Goal: Task Accomplishment & Management: Use online tool/utility

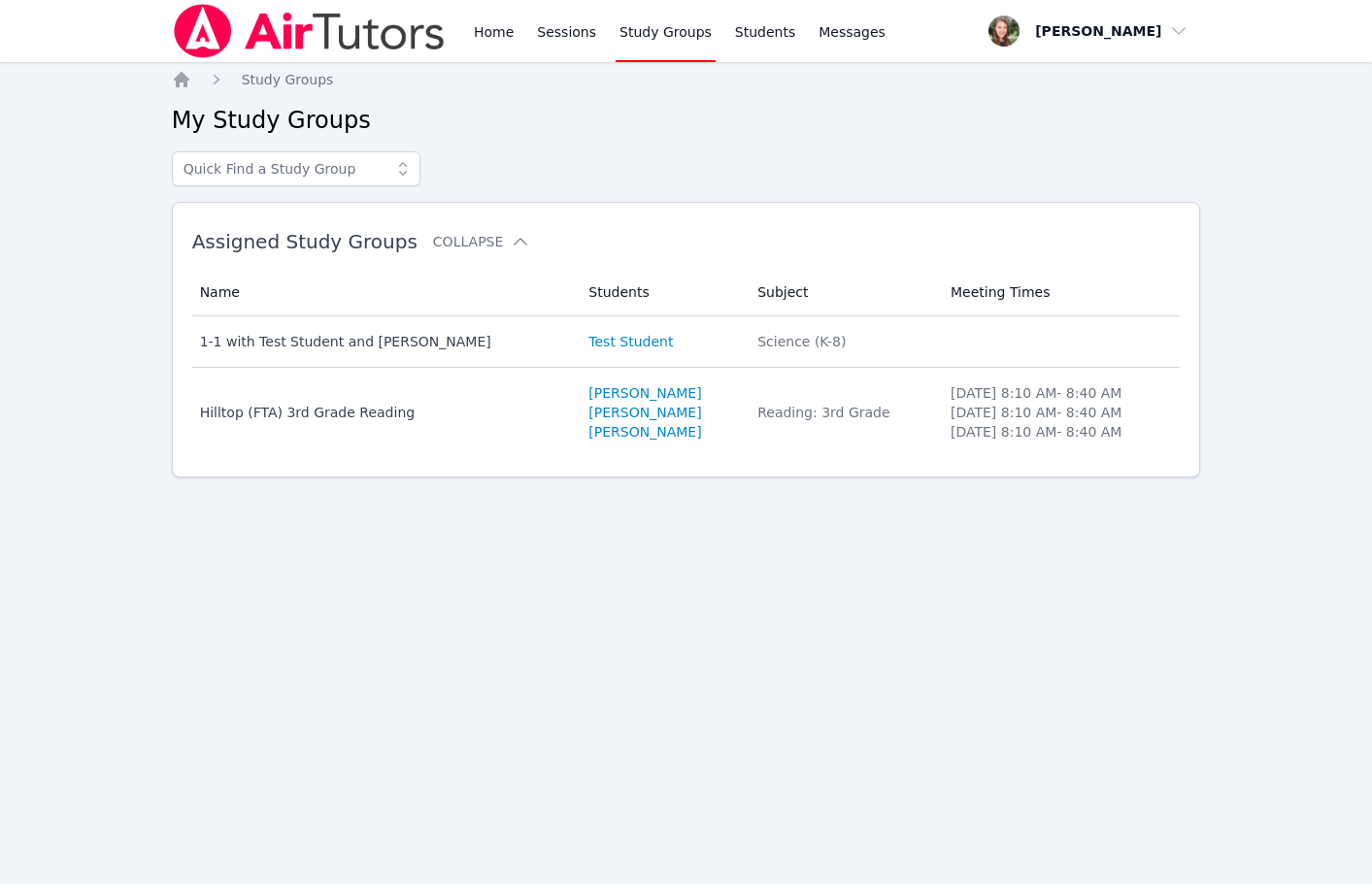
click at [1052, 832] on div "Home Sessions Study Groups Students Messages Open user menu [PERSON_NAME] Open …" at bounding box center [686, 442] width 1372 height 884
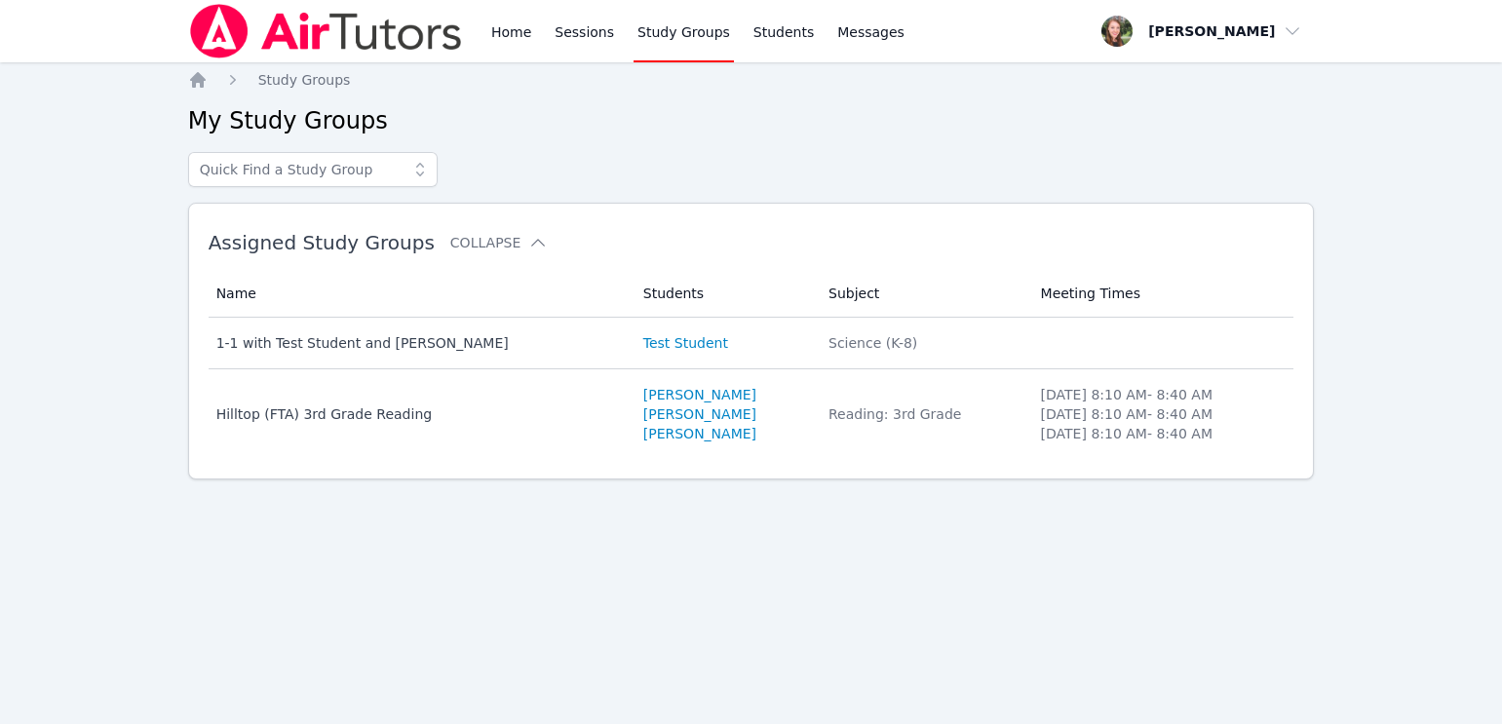
click at [10, 76] on div "Home Sessions Study Groups Students Messages Open user menu [PERSON_NAME] Open …" at bounding box center [751, 362] width 1502 height 724
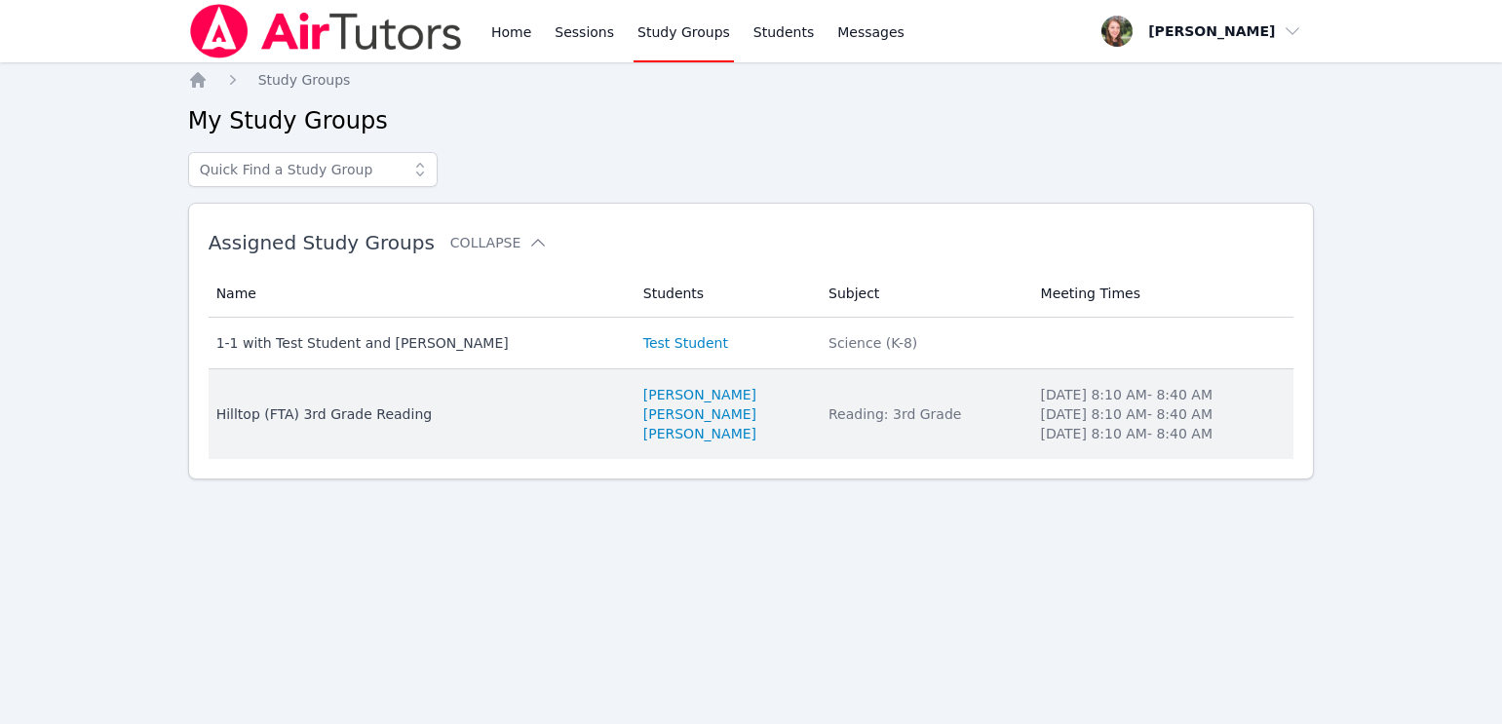
click at [330, 416] on div "Hilltop (FTA) 3rd Grade Reading" at bounding box center [418, 414] width 404 height 19
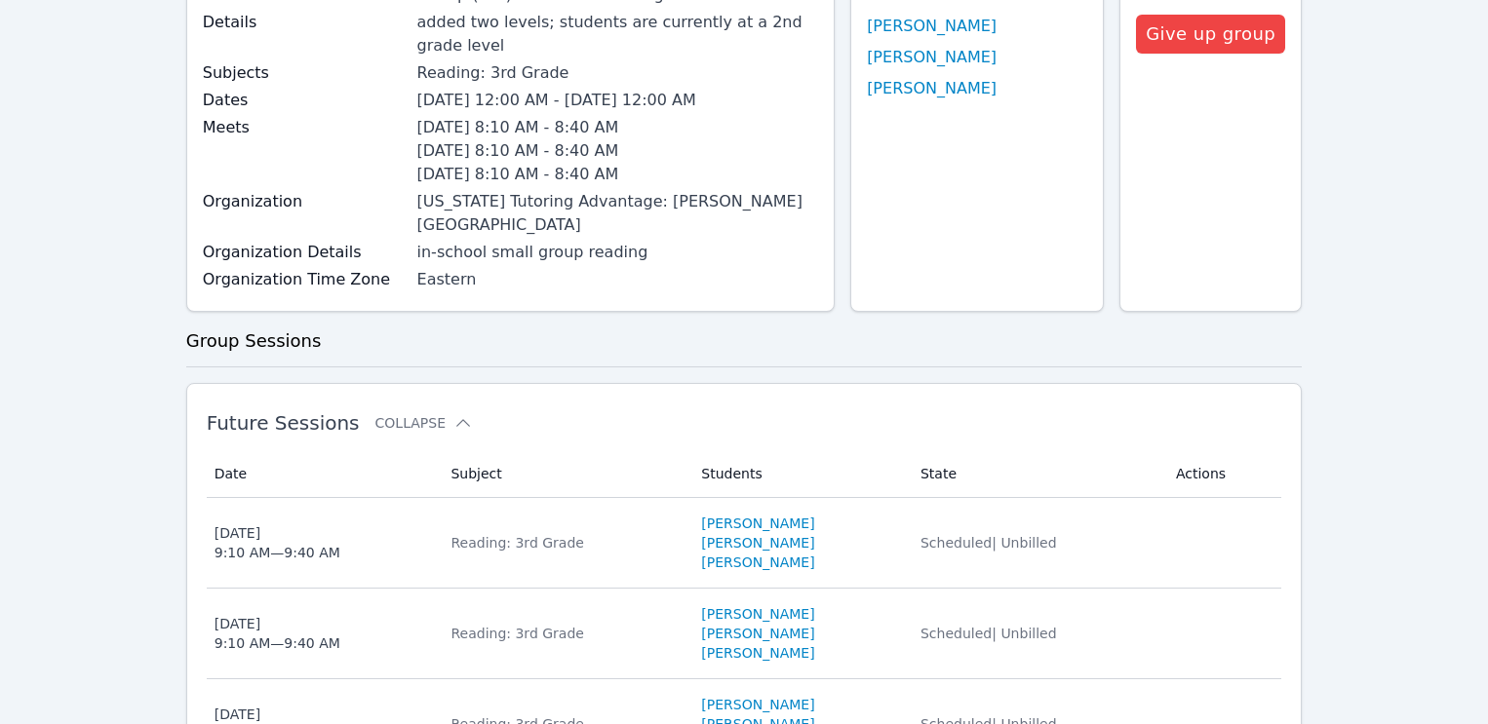
scroll to position [292, 0]
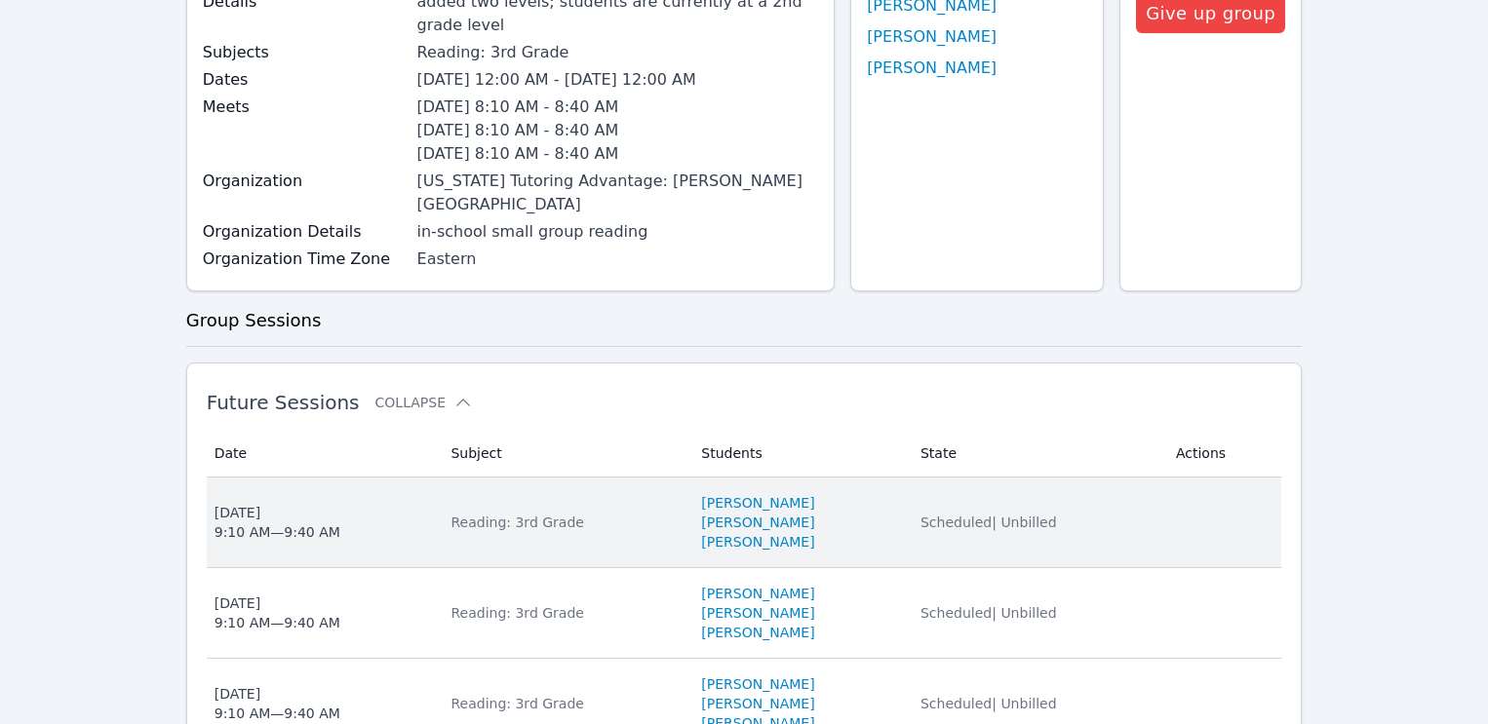
click at [489, 513] on div "Reading: 3rd Grade" at bounding box center [563, 522] width 227 height 19
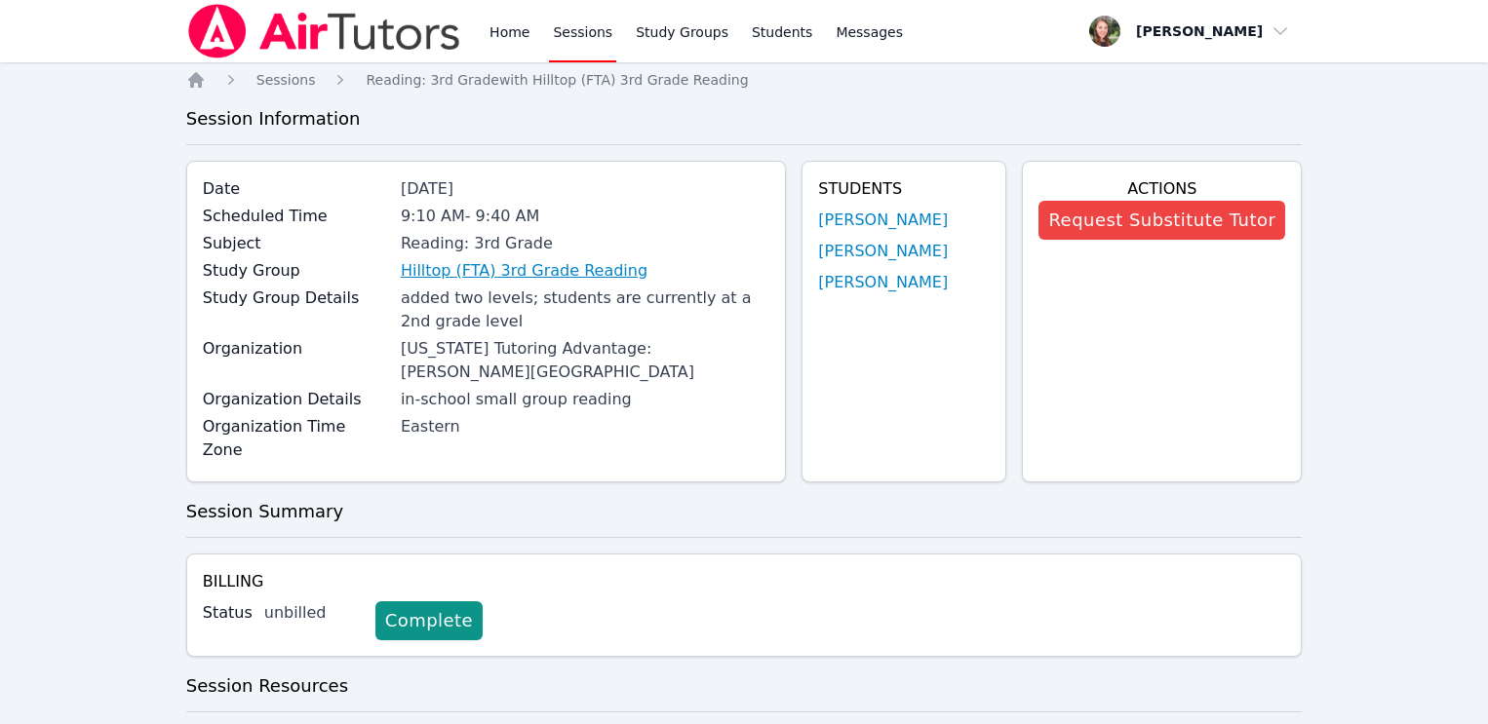
click at [454, 271] on link "Hilltop (FTA) 3rd Grade Reading" at bounding box center [524, 270] width 247 height 23
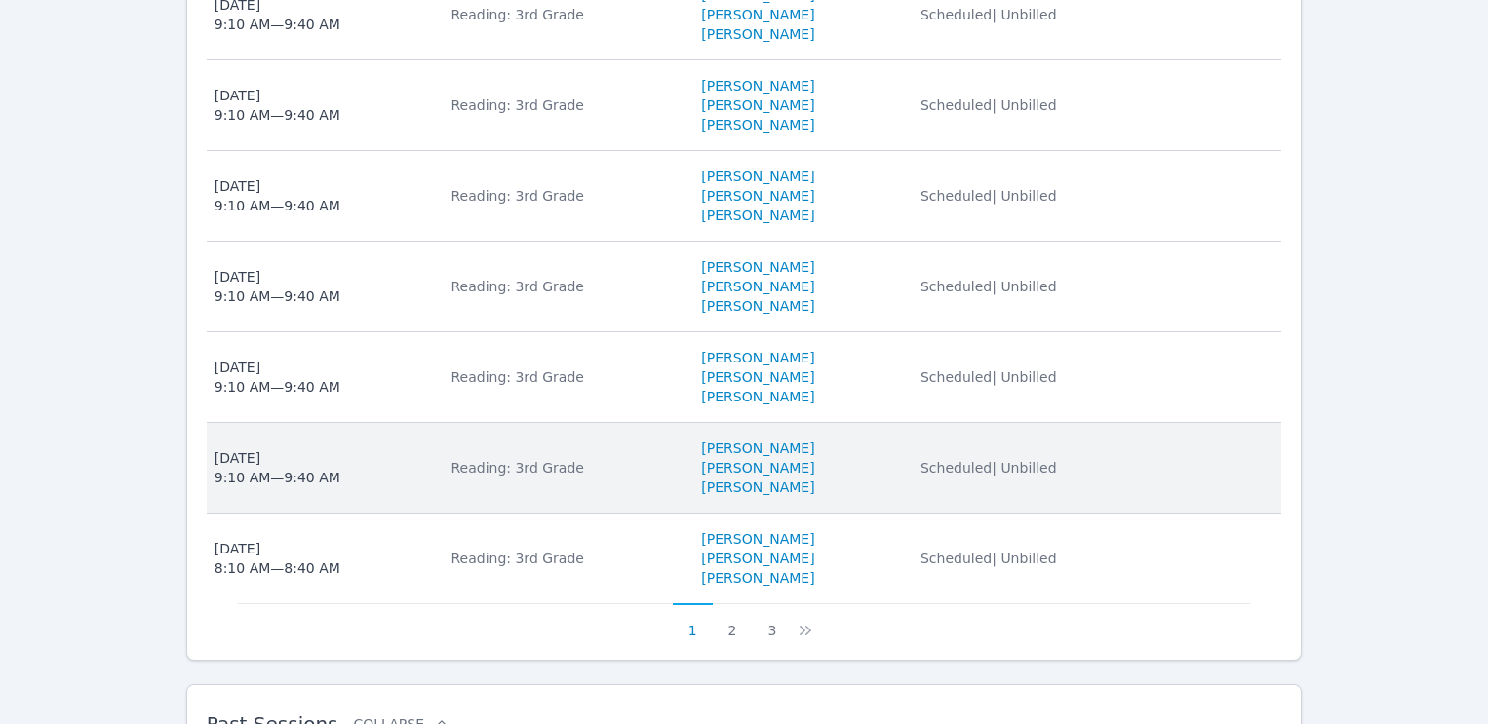
scroll to position [1293, 0]
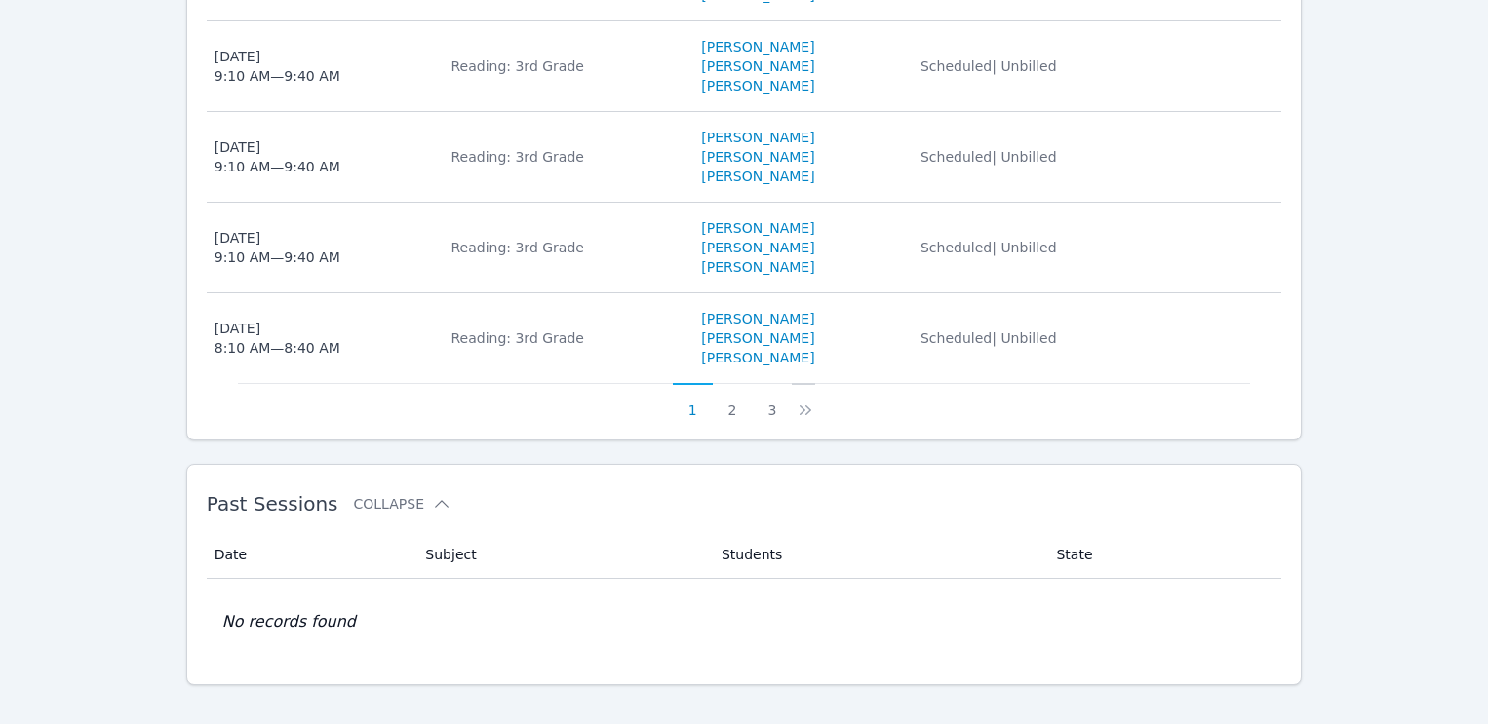
click at [796, 401] on icon at bounding box center [805, 410] width 19 height 19
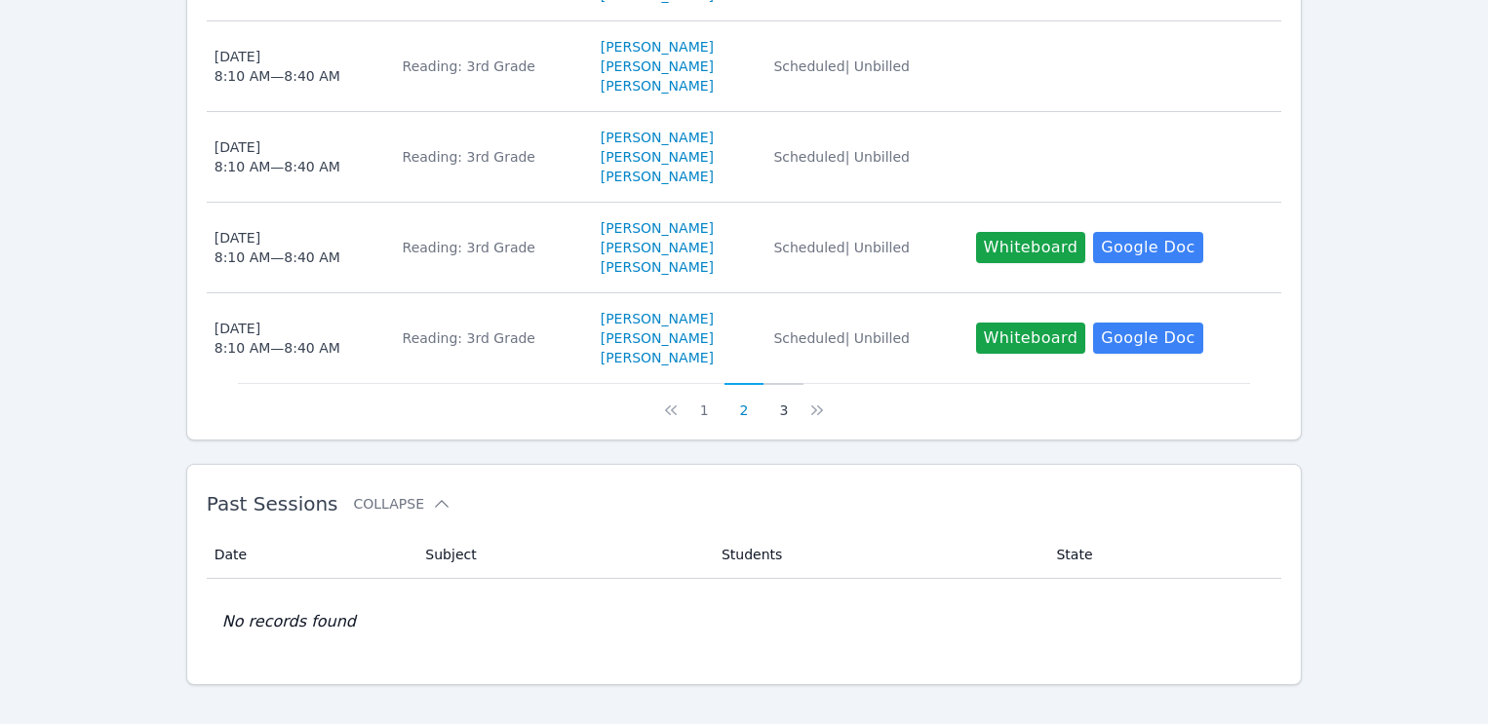
click at [790, 389] on button "3" at bounding box center [783, 401] width 40 height 37
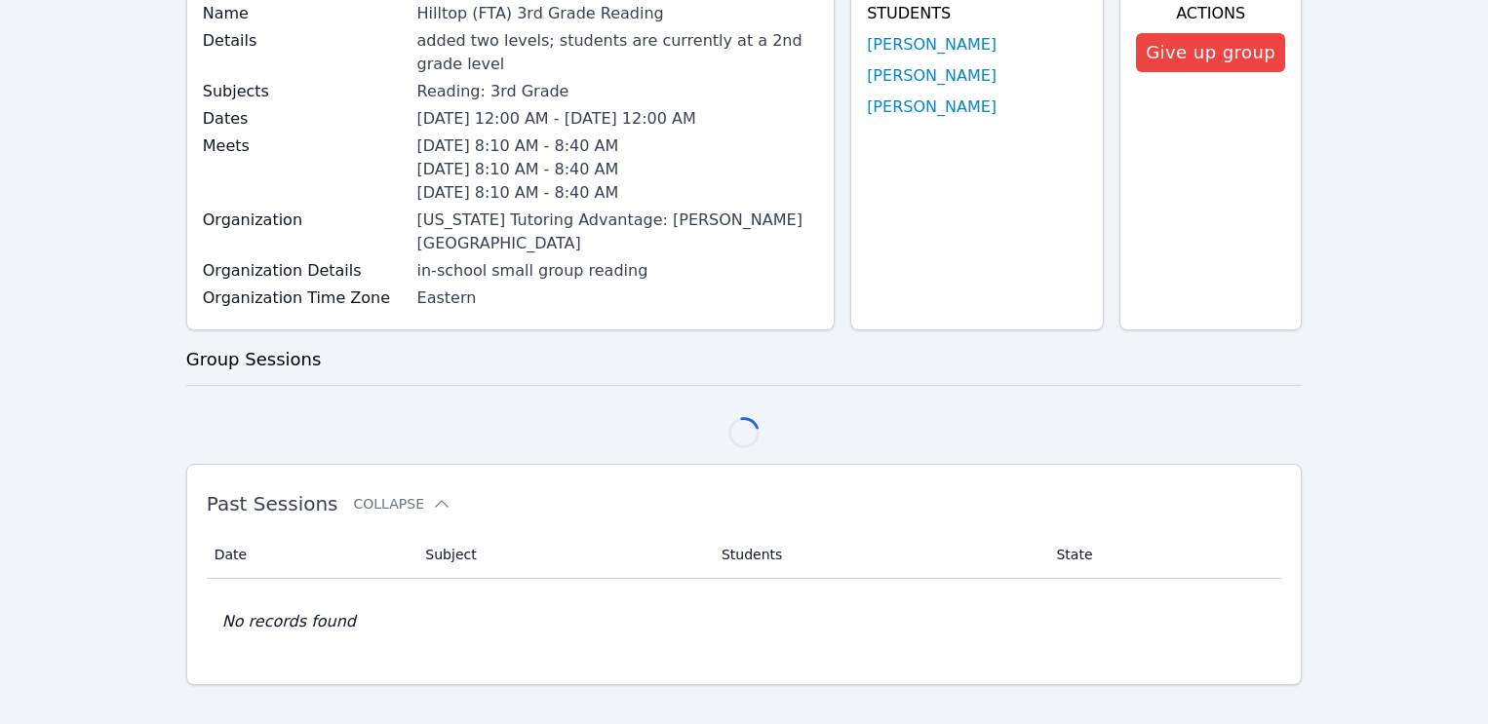
scroll to position [749, 0]
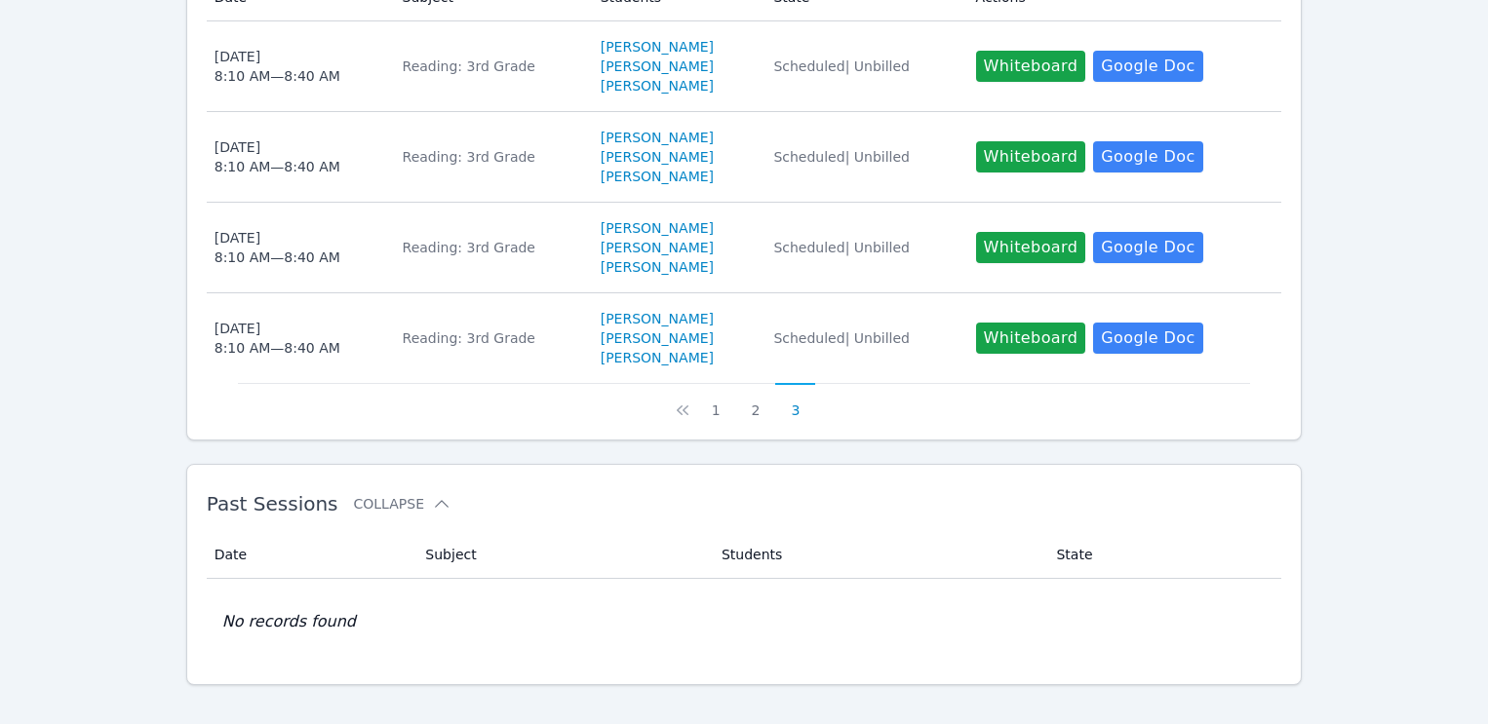
click at [791, 391] on button "3" at bounding box center [795, 401] width 40 height 37
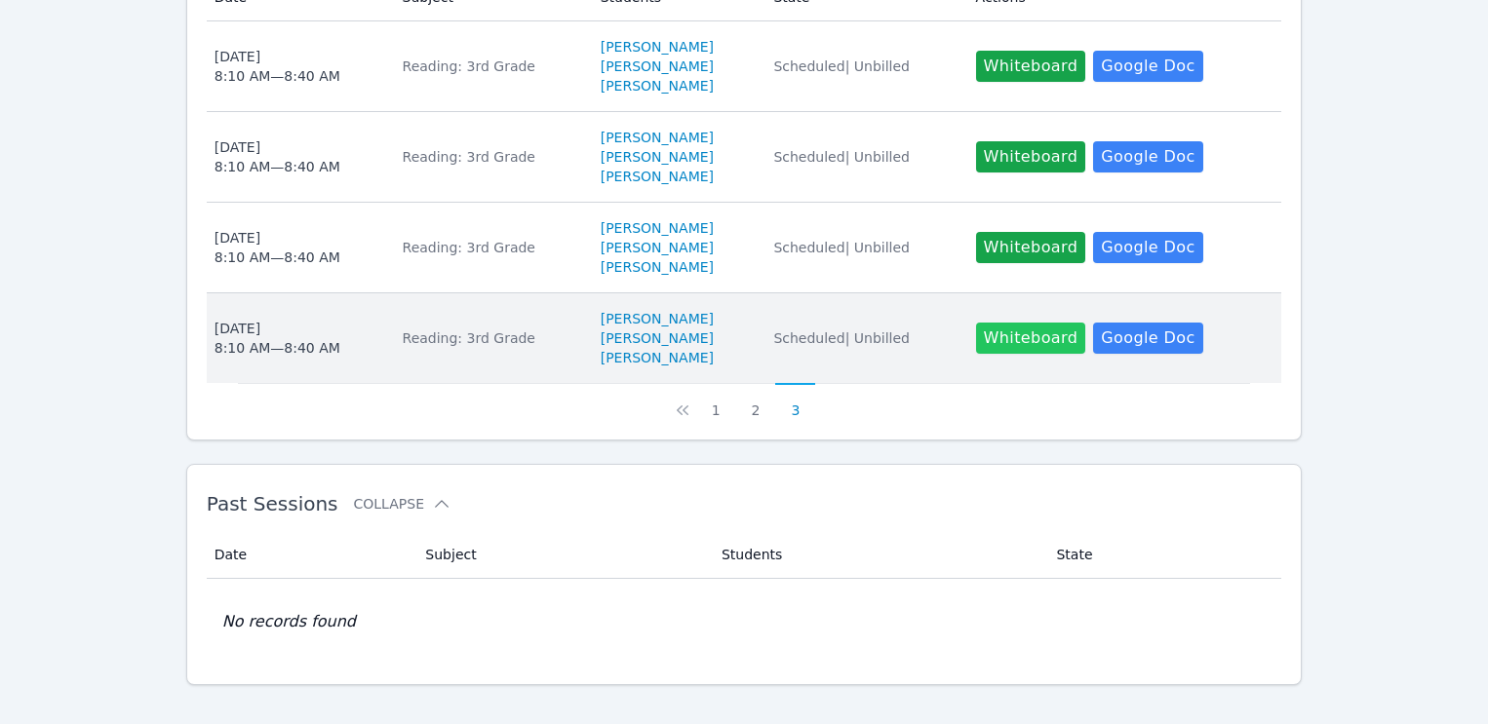
click at [1040, 323] on button "Whiteboard" at bounding box center [1031, 338] width 110 height 31
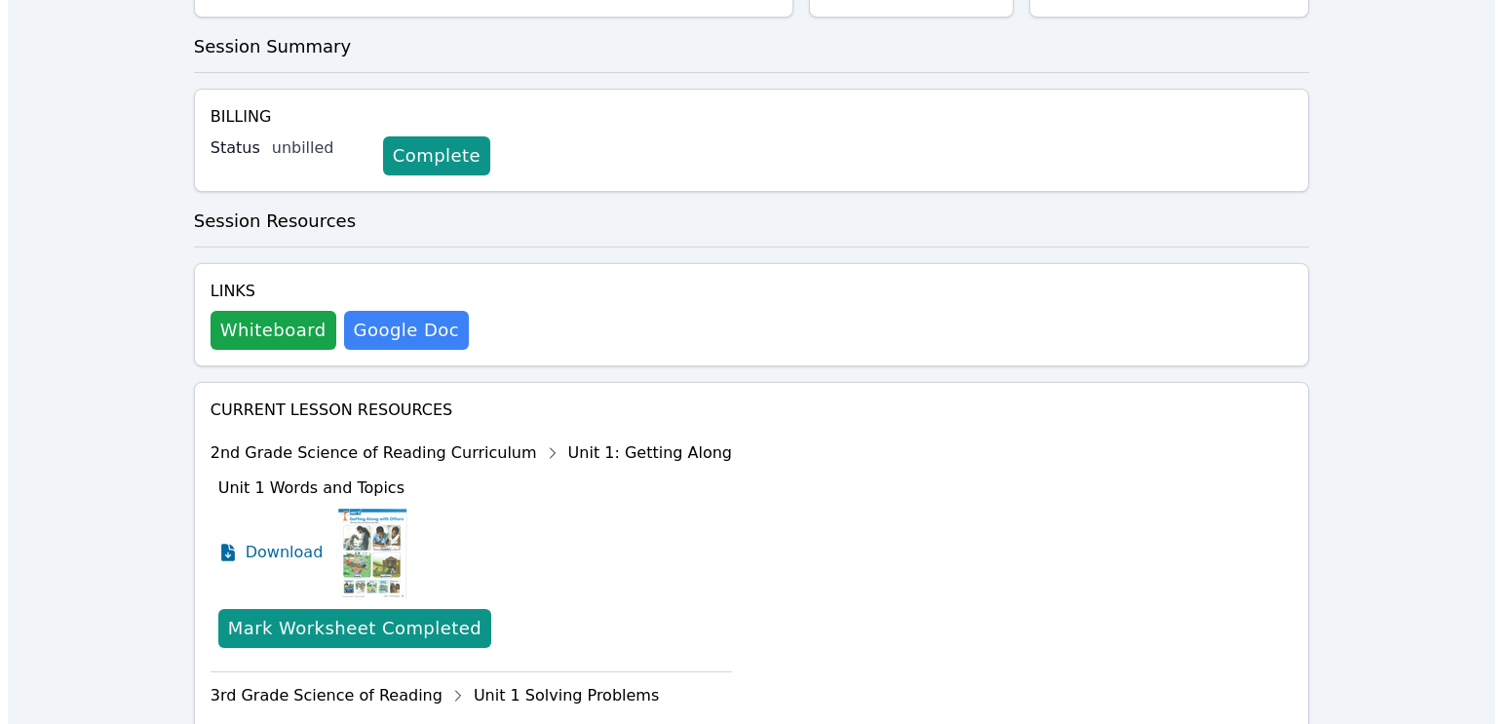
scroll to position [487, 0]
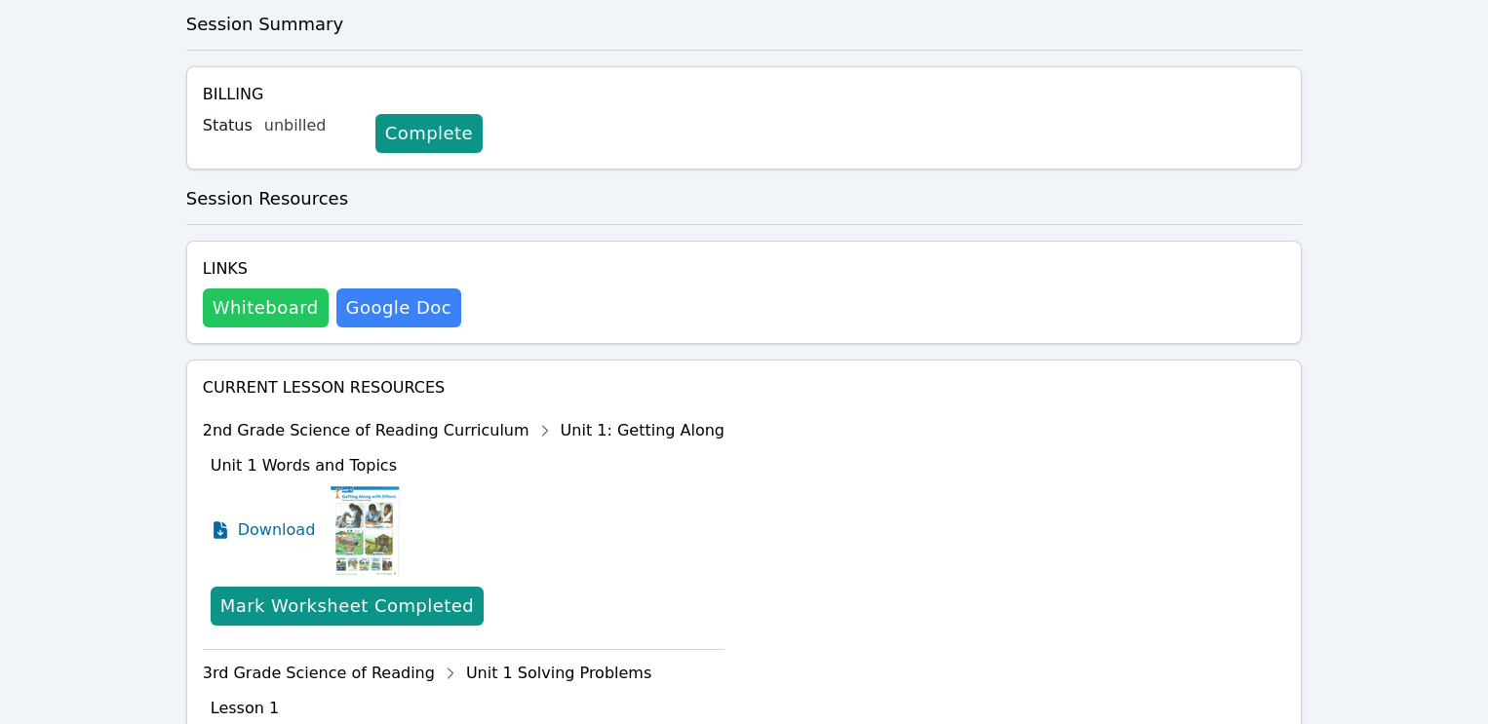
click at [262, 289] on button "Whiteboard" at bounding box center [266, 308] width 126 height 39
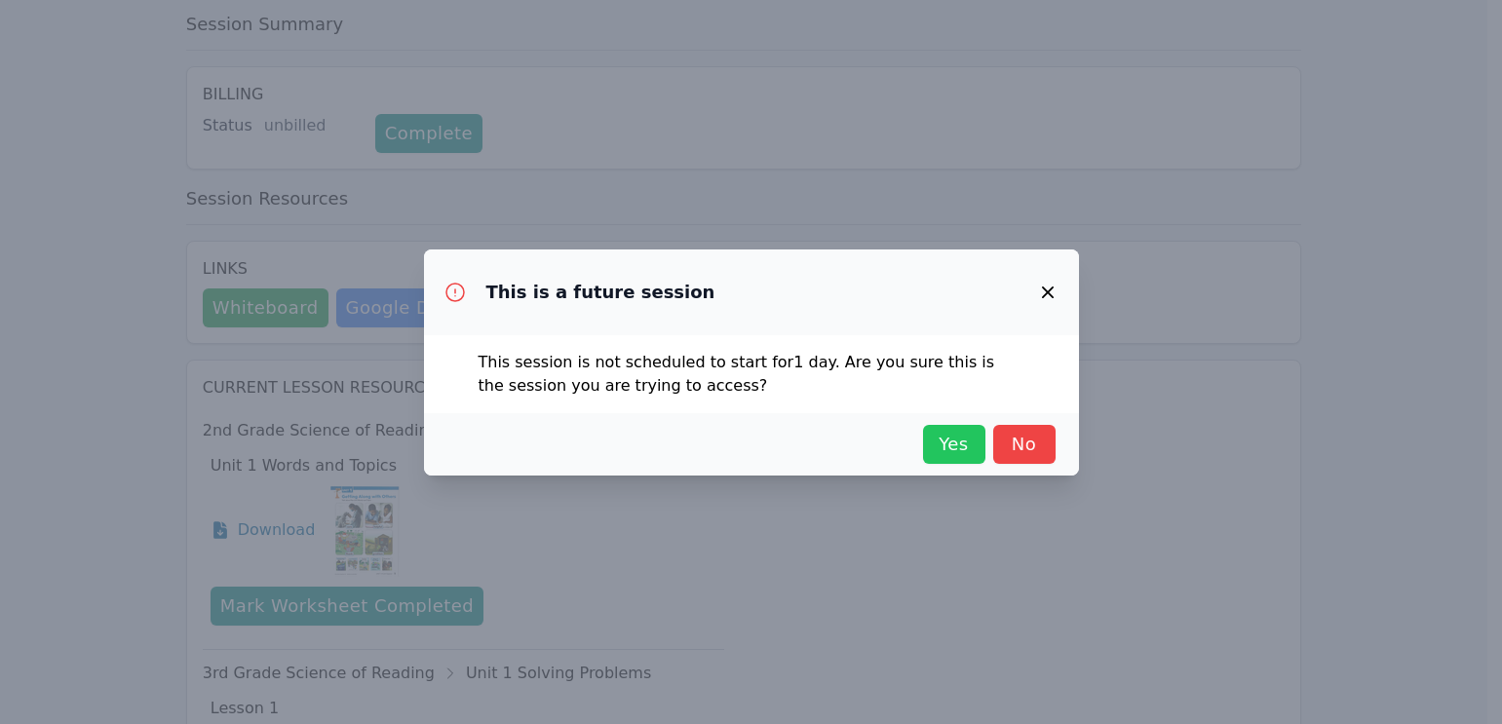
click at [943, 445] on span "Yes" at bounding box center [954, 444] width 43 height 27
